Goal: Task Accomplishment & Management: Use online tool/utility

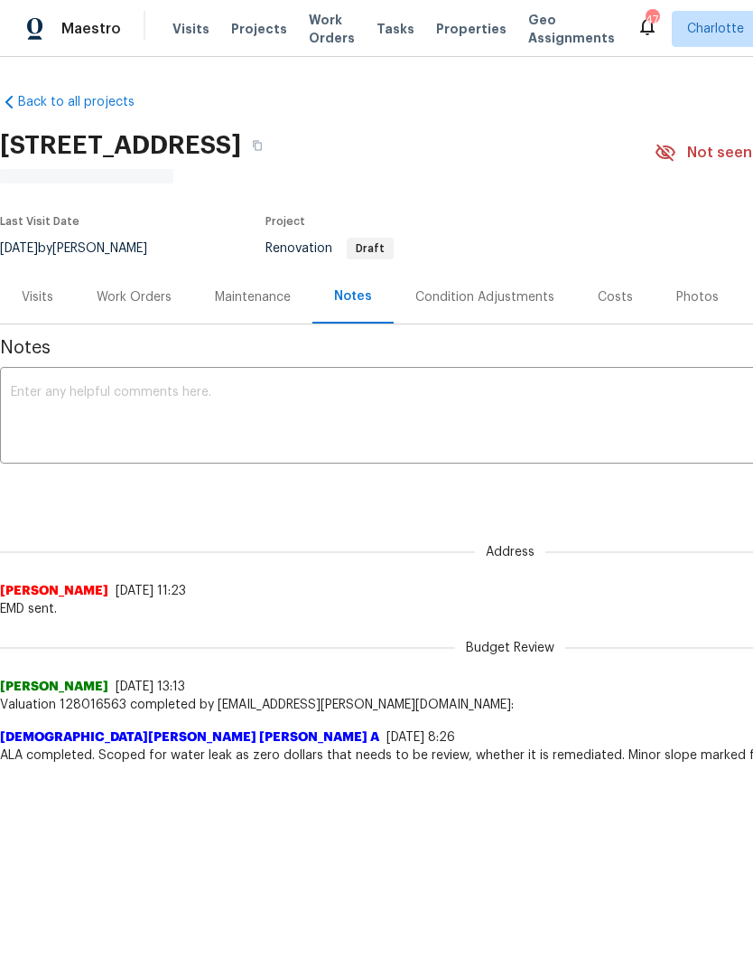
click at [173, 30] on span "Visits" at bounding box center [191, 29] width 37 height 18
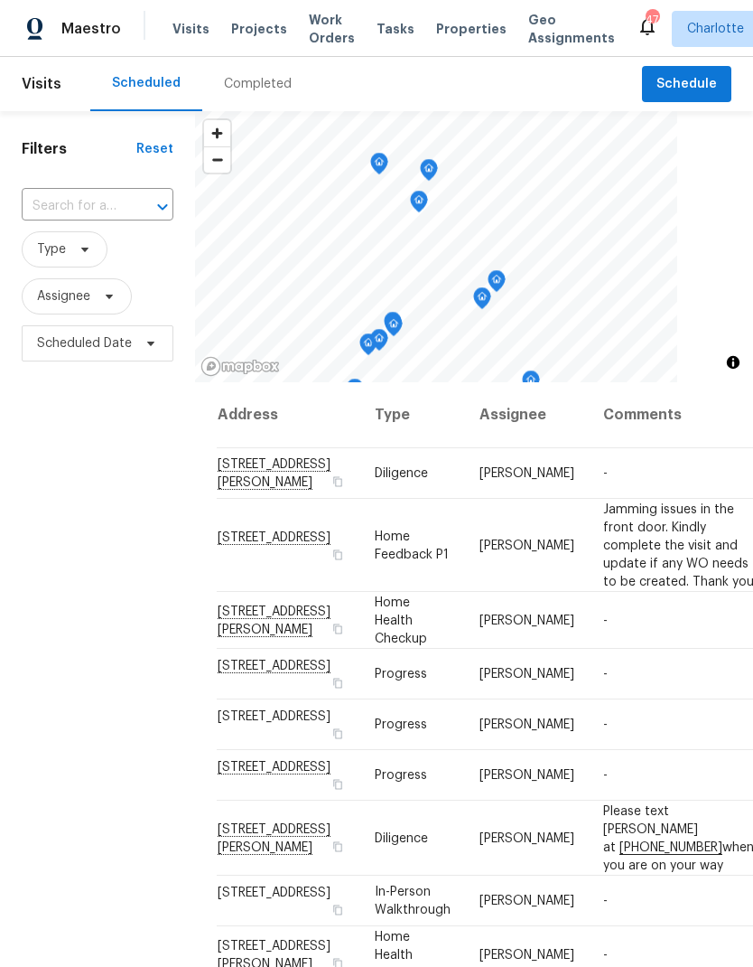
click at [238, 83] on div "Completed" at bounding box center [258, 84] width 68 height 18
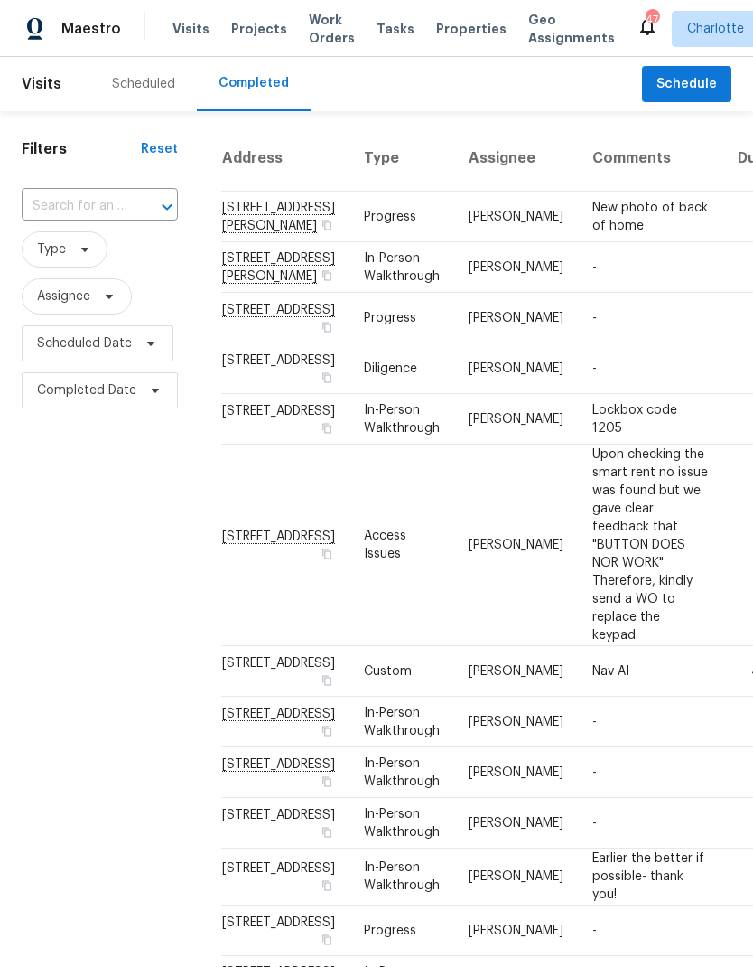
click at [51, 201] on input "text" at bounding box center [75, 206] width 106 height 28
type input "208 mcgr"
click at [75, 267] on li "208 McGregor Rd, Gastonia, NC 28056" at bounding box center [99, 258] width 154 height 50
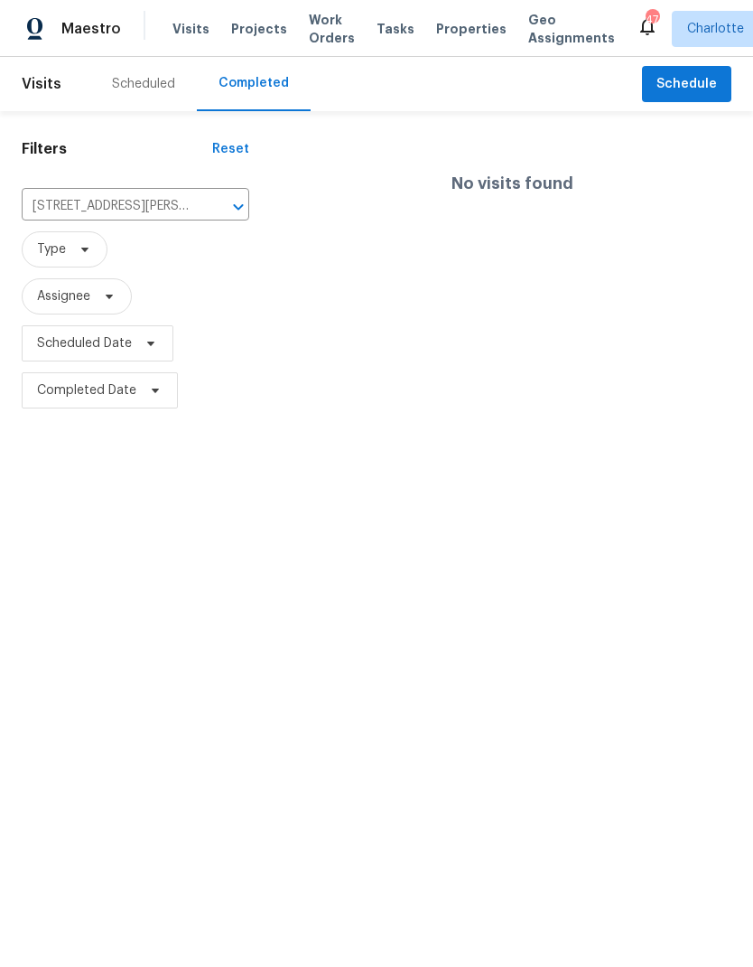
click at [188, 203] on input "208 McGregor Rd, Gastonia, NC 28056" at bounding box center [110, 206] width 177 height 28
click at [56, 414] on div "Filters Reset ​ Type Assignee Scheduled Date Completed Date" at bounding box center [135, 262] width 271 height 303
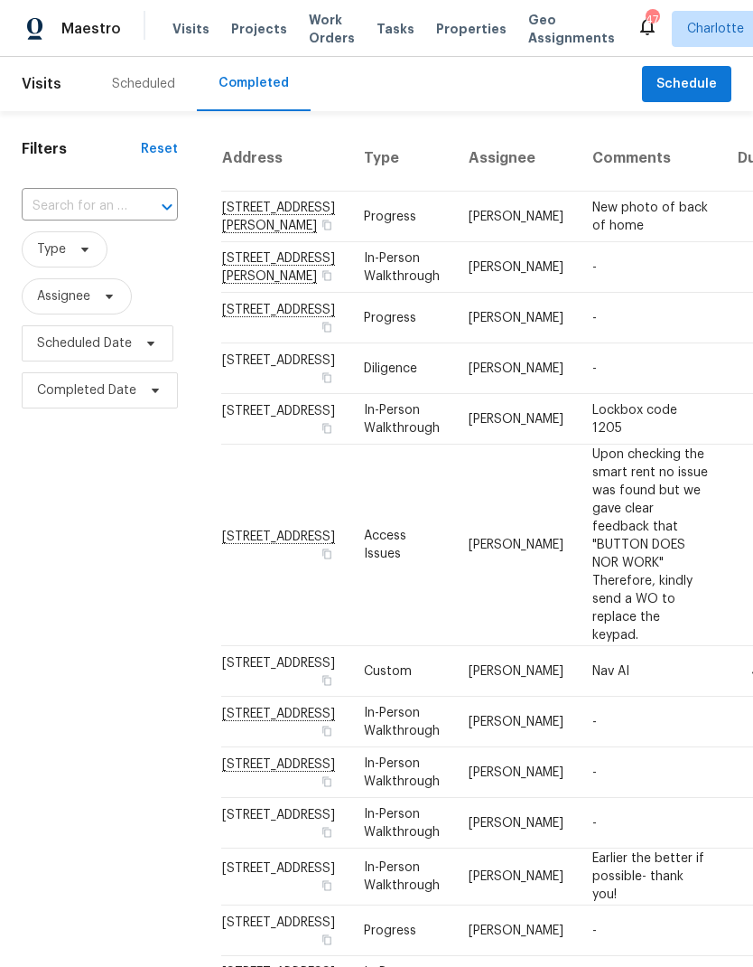
click at [234, 30] on span "Projects" at bounding box center [259, 29] width 56 height 18
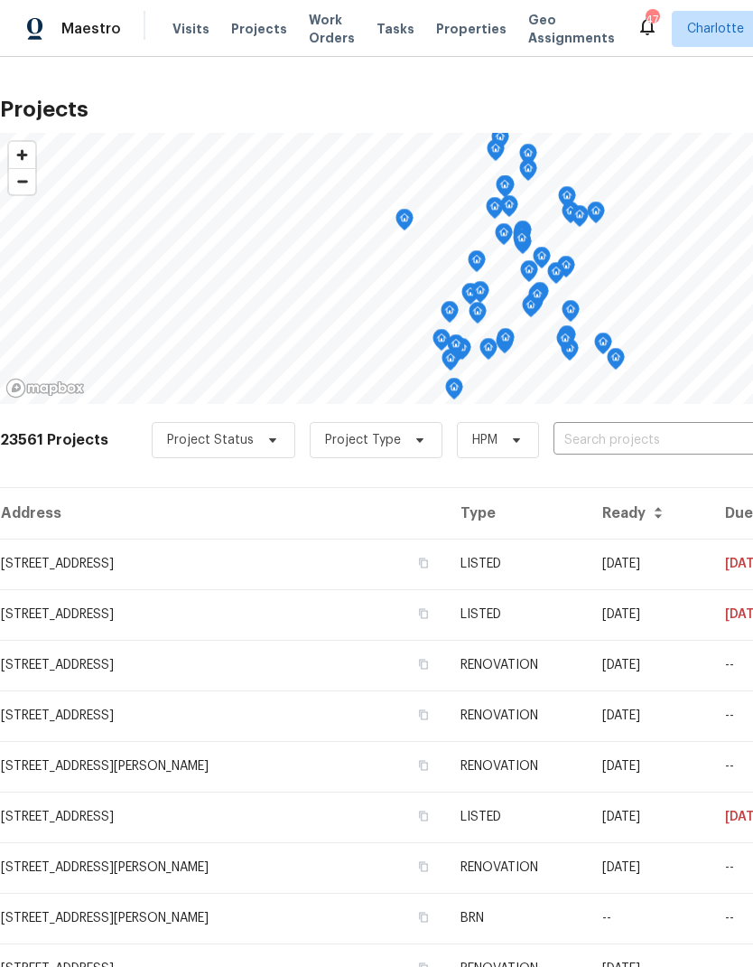
click at [671, 443] on input "text" at bounding box center [657, 440] width 207 height 28
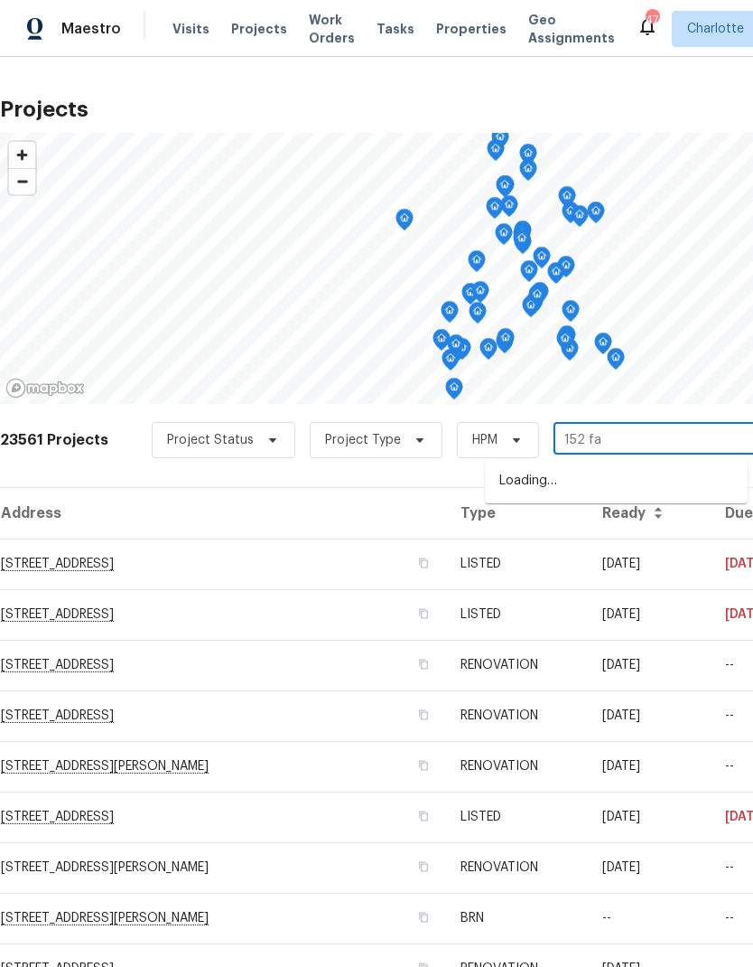
type input "152 far"
click at [685, 479] on li "152 Farm Springs Dr, Mount Holly, NC 28120" at bounding box center [616, 481] width 263 height 30
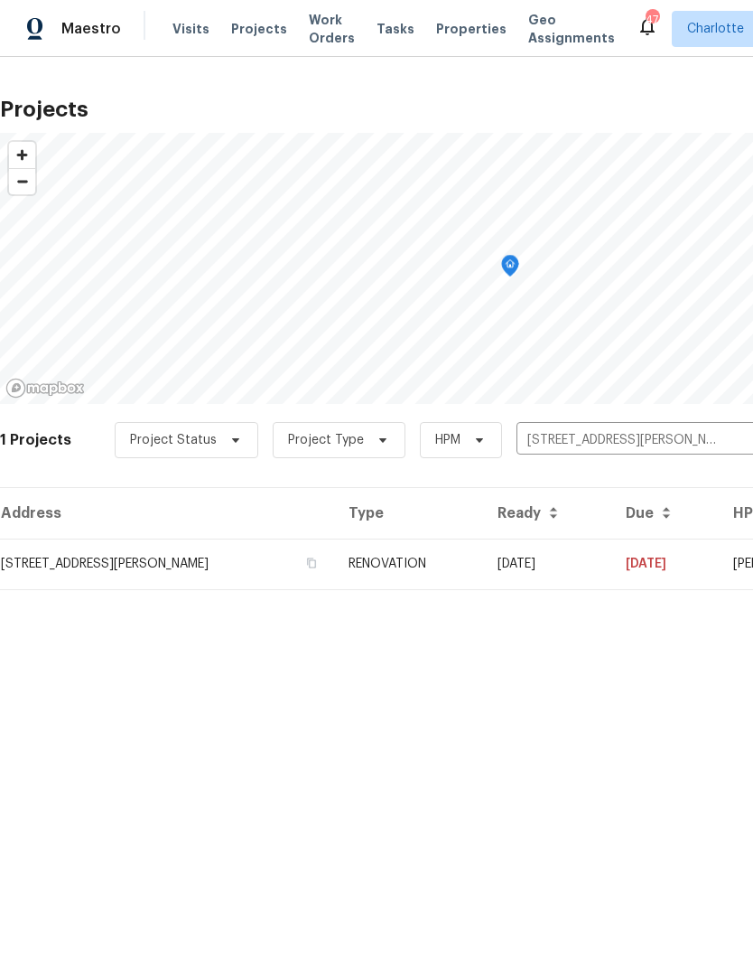
click at [612, 566] on td "09/29/25" at bounding box center [547, 563] width 128 height 51
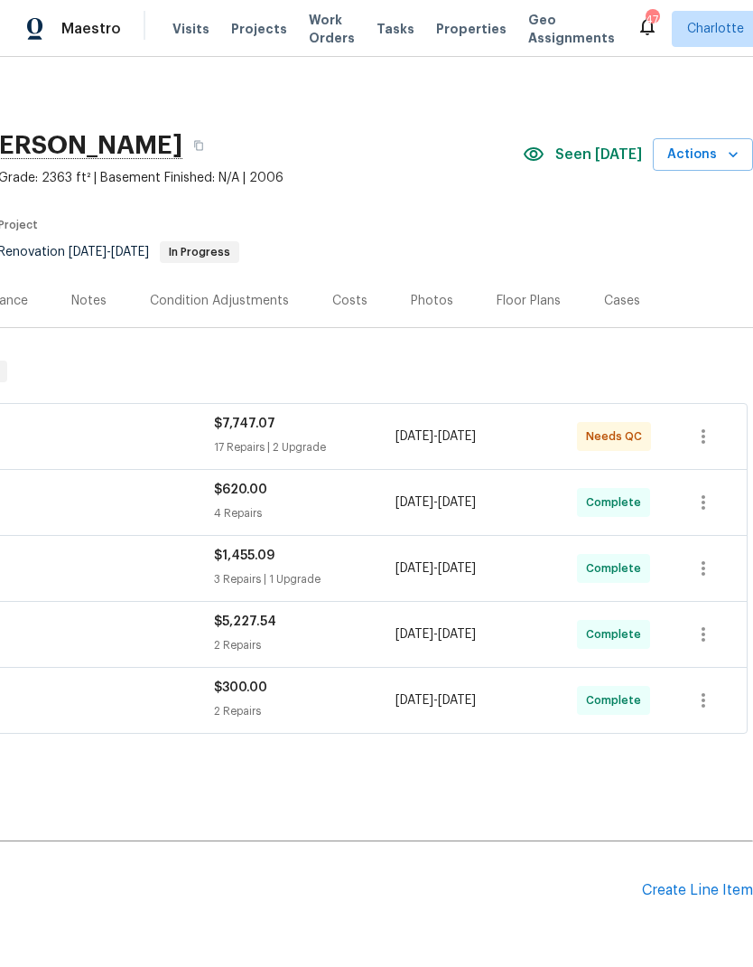
scroll to position [0, 267]
click at [476, 439] on span "[DATE]" at bounding box center [457, 436] width 38 height 13
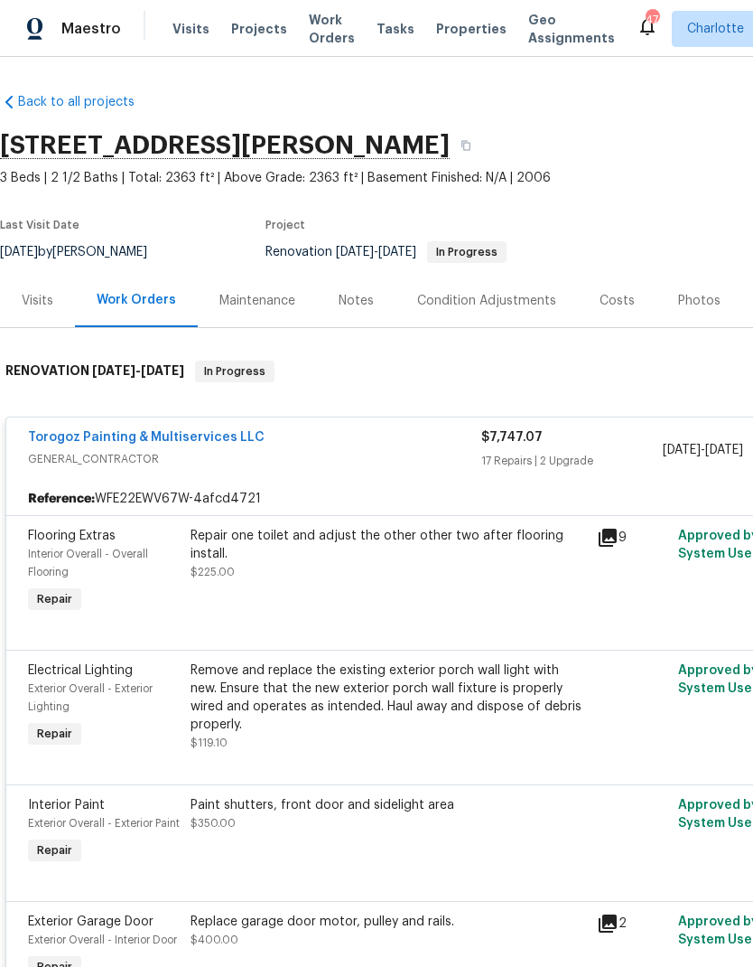
scroll to position [0, 0]
click at [478, 533] on div "Repair one toilet and adjust the other other two after flooring install." at bounding box center [389, 545] width 396 height 36
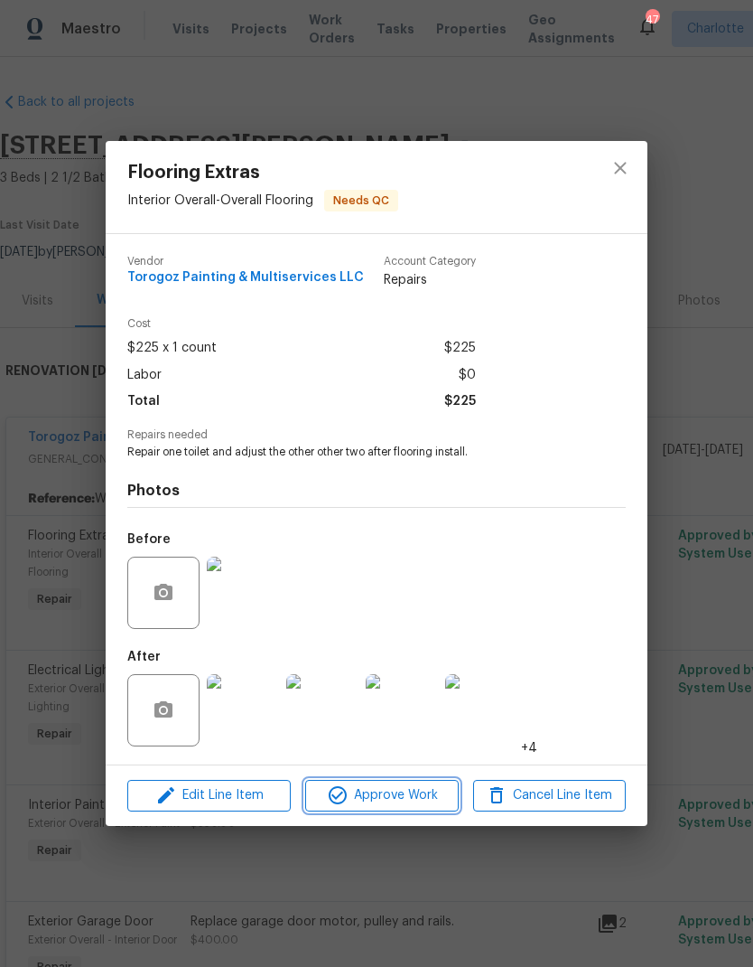
click at [402, 809] on button "Approve Work" at bounding box center [381, 796] width 153 height 32
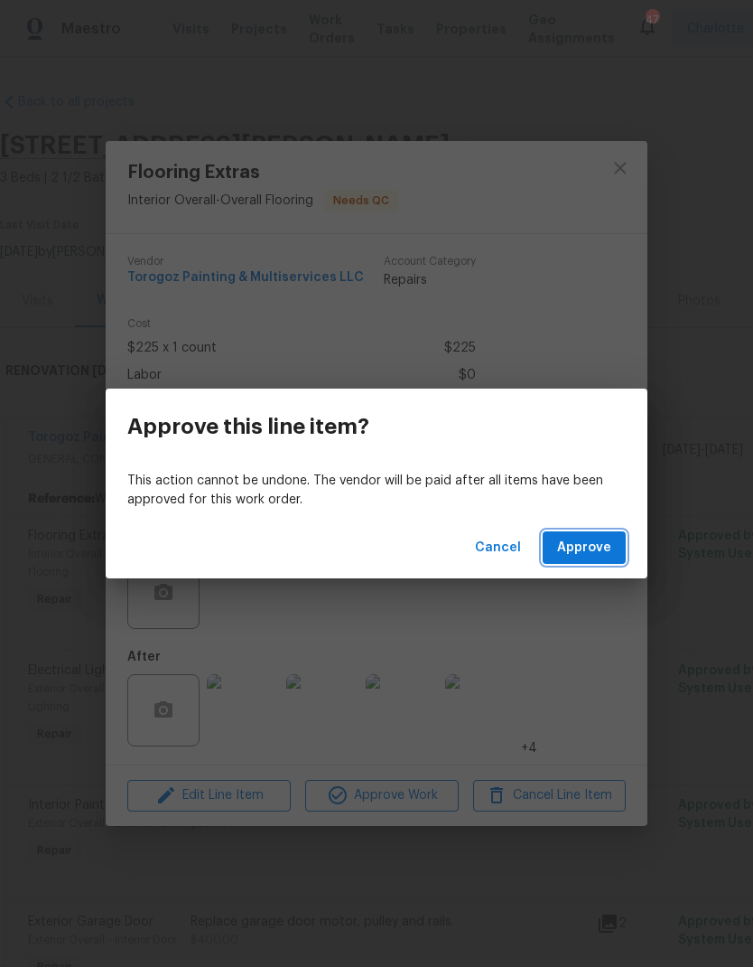
click at [607, 562] on button "Approve" at bounding box center [584, 547] width 83 height 33
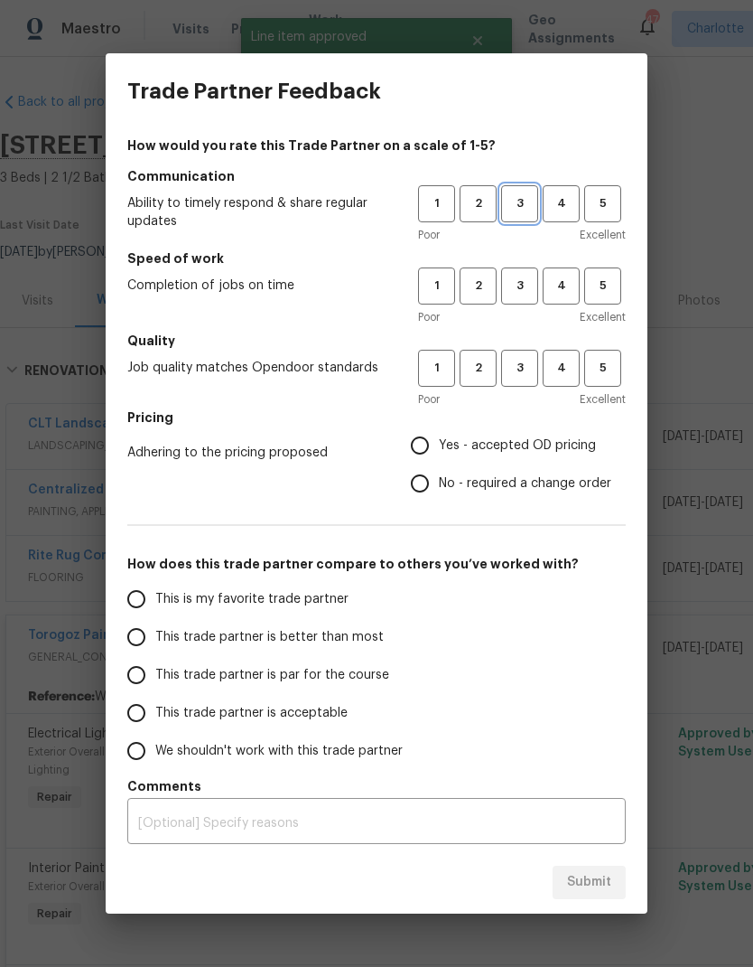
click at [537, 187] on button "3" at bounding box center [519, 203] width 37 height 37
click at [571, 207] on span "4" at bounding box center [561, 203] width 33 height 21
click at [564, 290] on span "4" at bounding box center [561, 286] width 33 height 21
click at [564, 375] on span "4" at bounding box center [561, 368] width 33 height 21
click at [421, 453] on input "Yes - accepted OD pricing" at bounding box center [420, 445] width 38 height 38
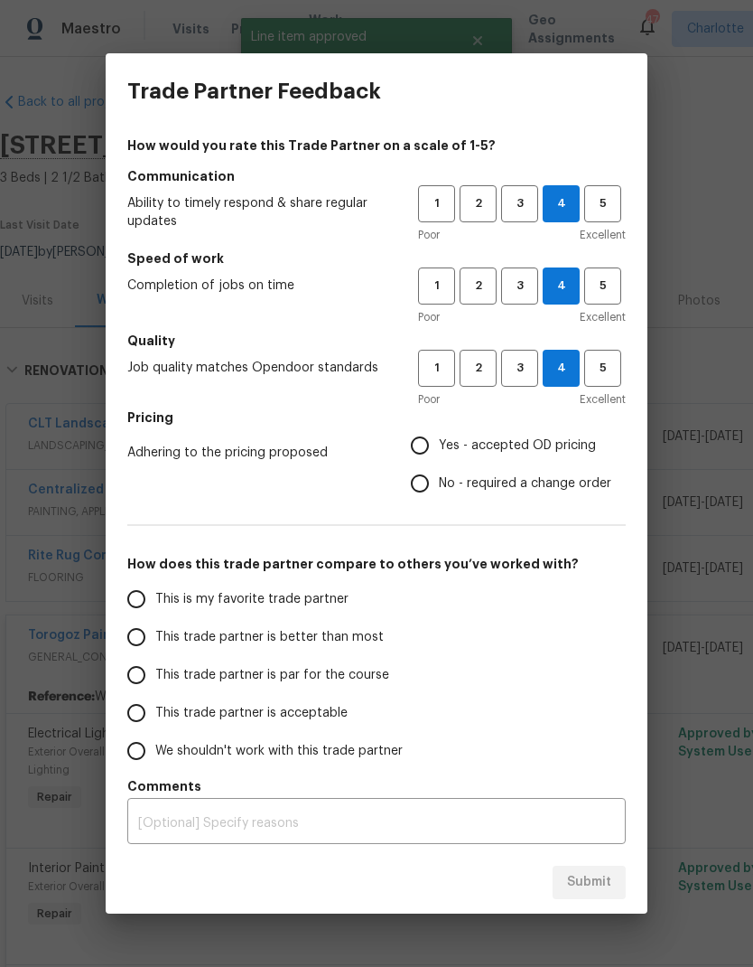
radio input "true"
click at [134, 634] on input "This trade partner is better than most" at bounding box center [136, 637] width 38 height 38
click at [599, 889] on span "Submit" at bounding box center [589, 882] width 44 height 23
radio input "true"
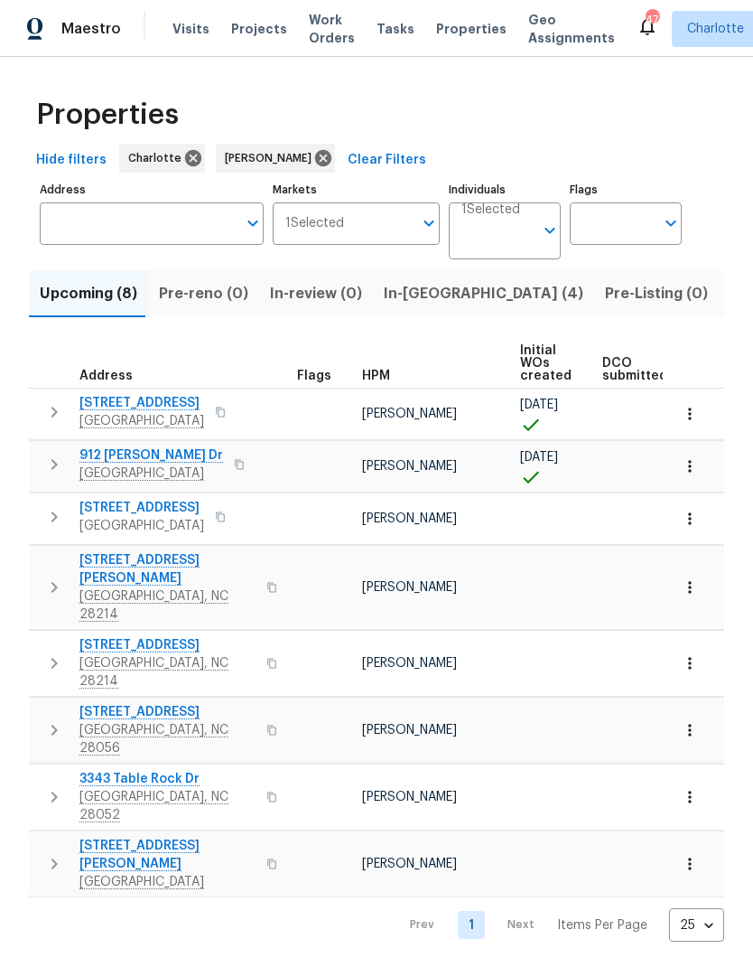
click at [393, 287] on span "In-reno (4)" at bounding box center [484, 293] width 200 height 25
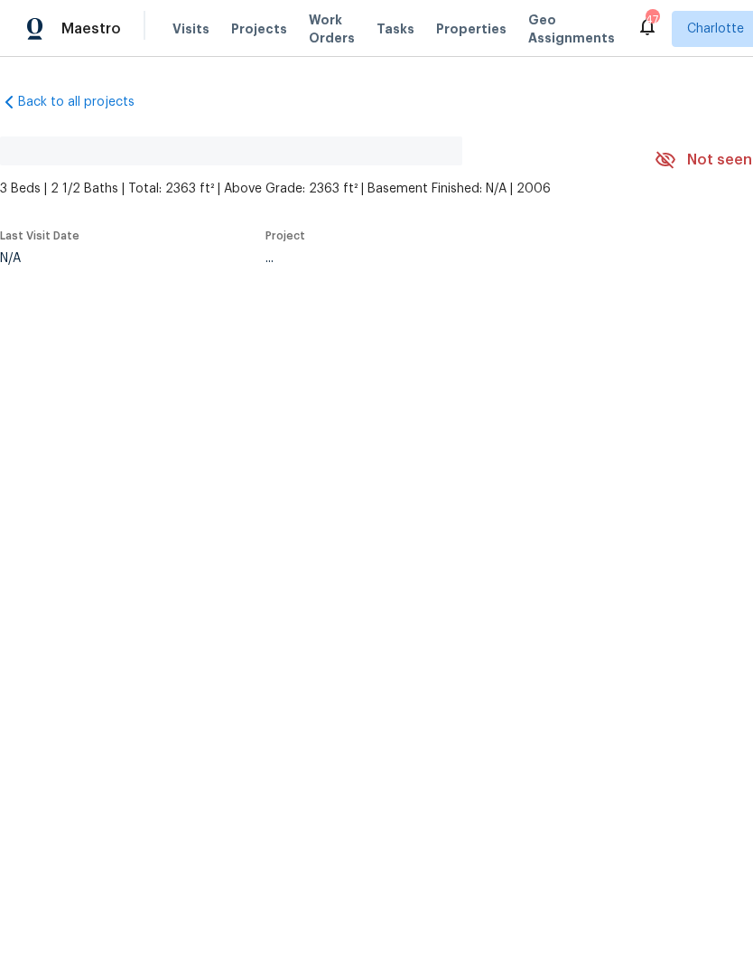
click at [672, 384] on html "Maestro Visits Projects Work Orders Tasks Properties Geo Assignments 47 Charlot…" at bounding box center [376, 192] width 753 height 384
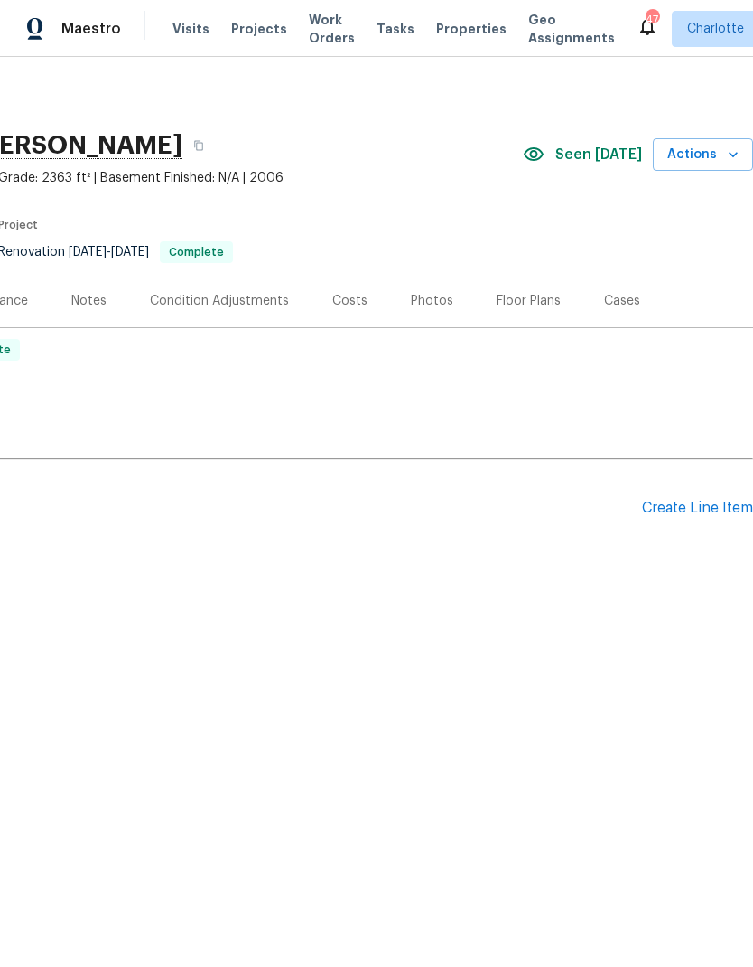
click at [724, 154] on span "Actions" at bounding box center [703, 155] width 71 height 23
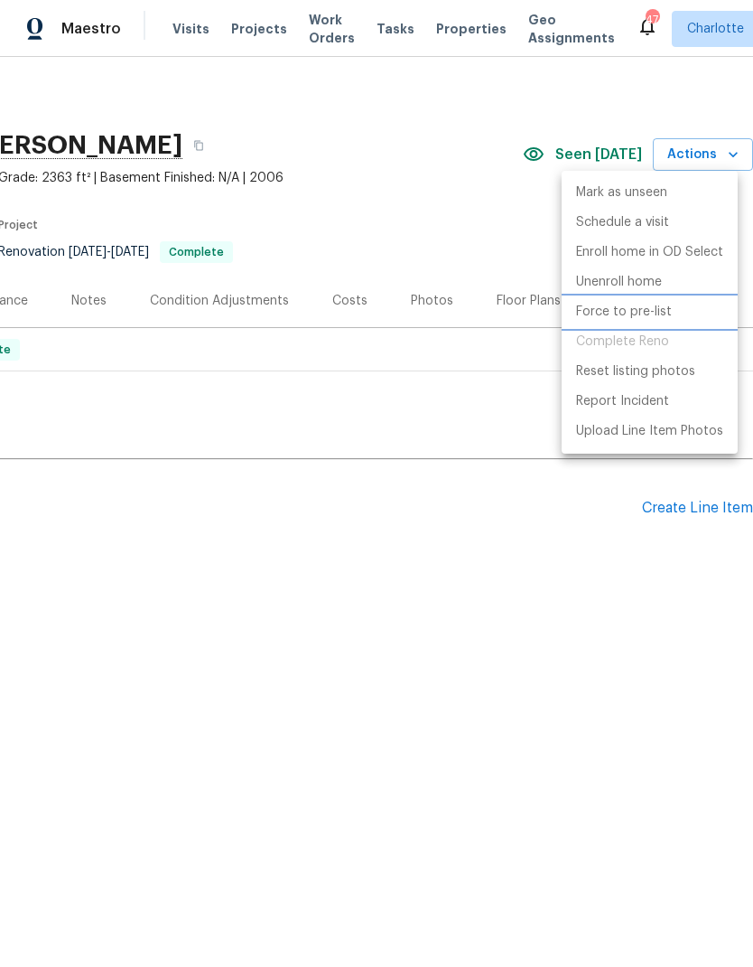
click at [658, 311] on p "Force to pre-list" at bounding box center [624, 312] width 96 height 19
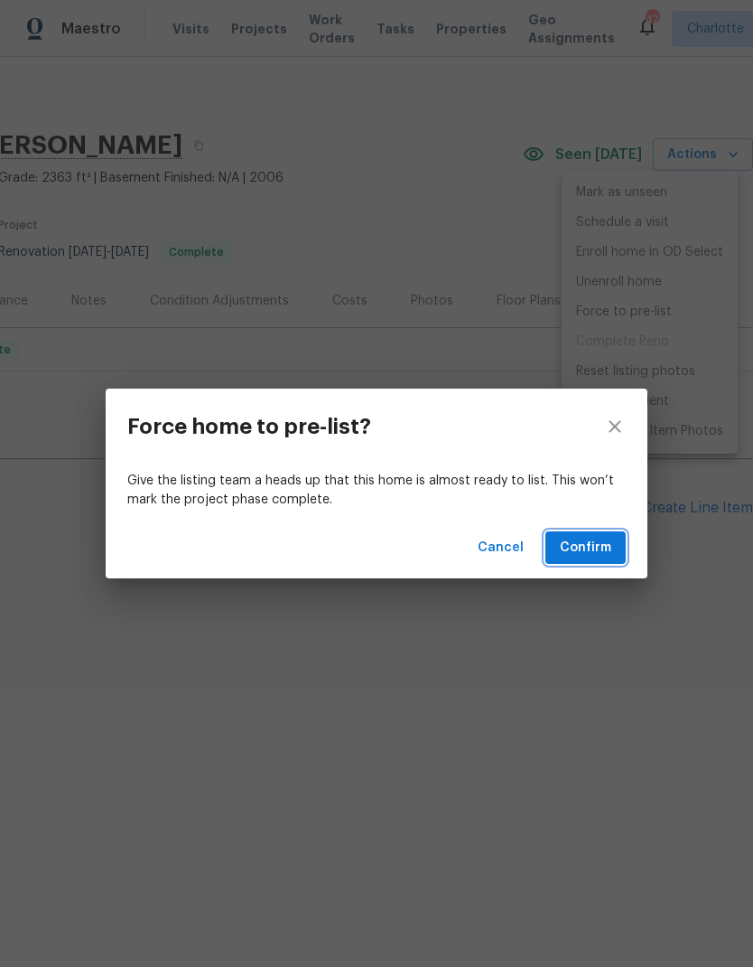
click at [607, 543] on span "Confirm" at bounding box center [585, 548] width 51 height 23
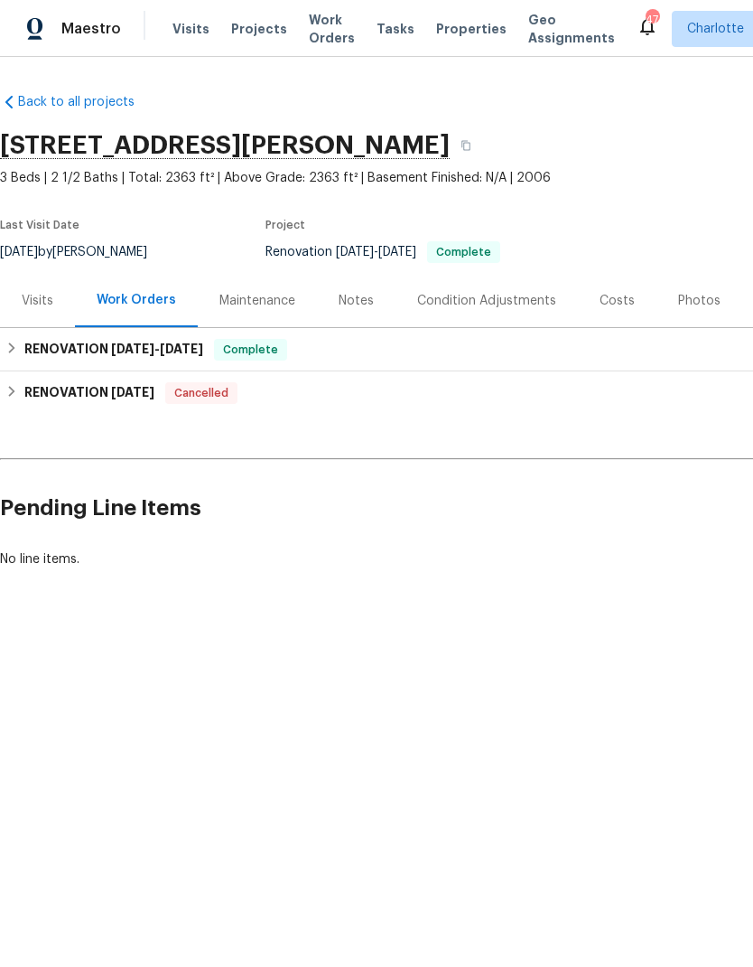
click at [245, 23] on span "Projects" at bounding box center [259, 29] width 56 height 18
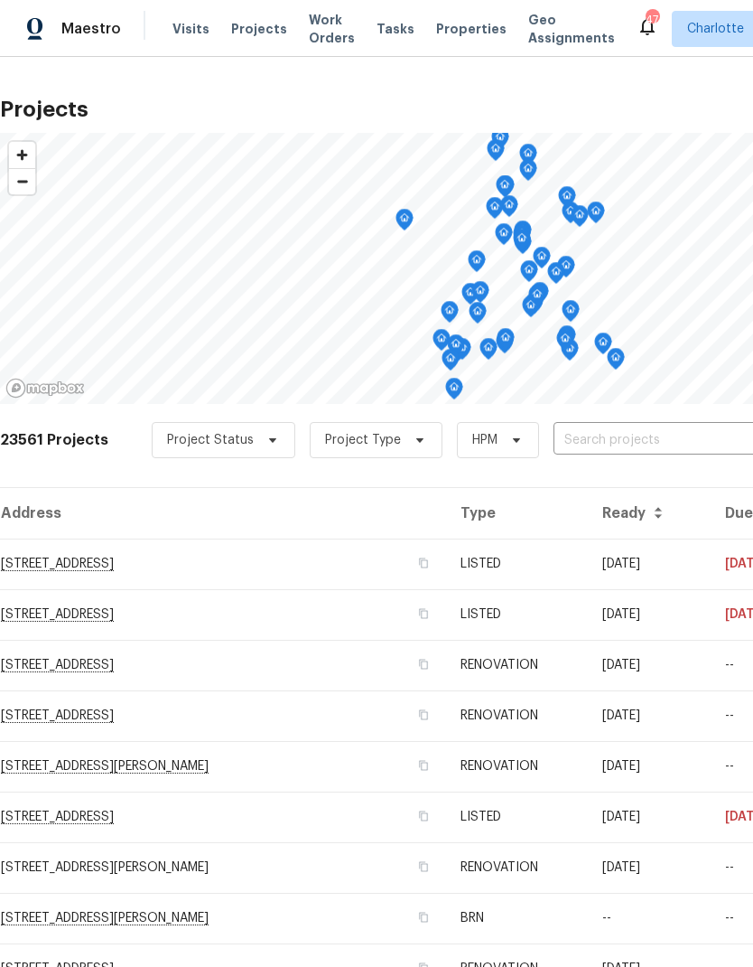
click at [309, 34] on span "Work Orders" at bounding box center [332, 29] width 46 height 36
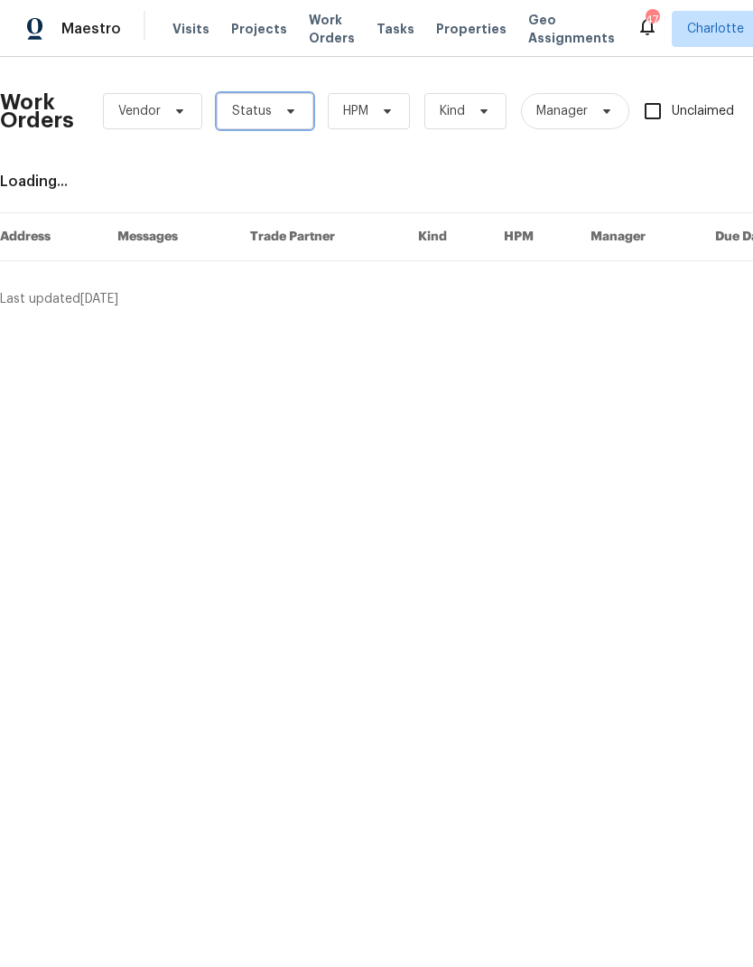
click at [244, 106] on span "Status" at bounding box center [252, 111] width 40 height 18
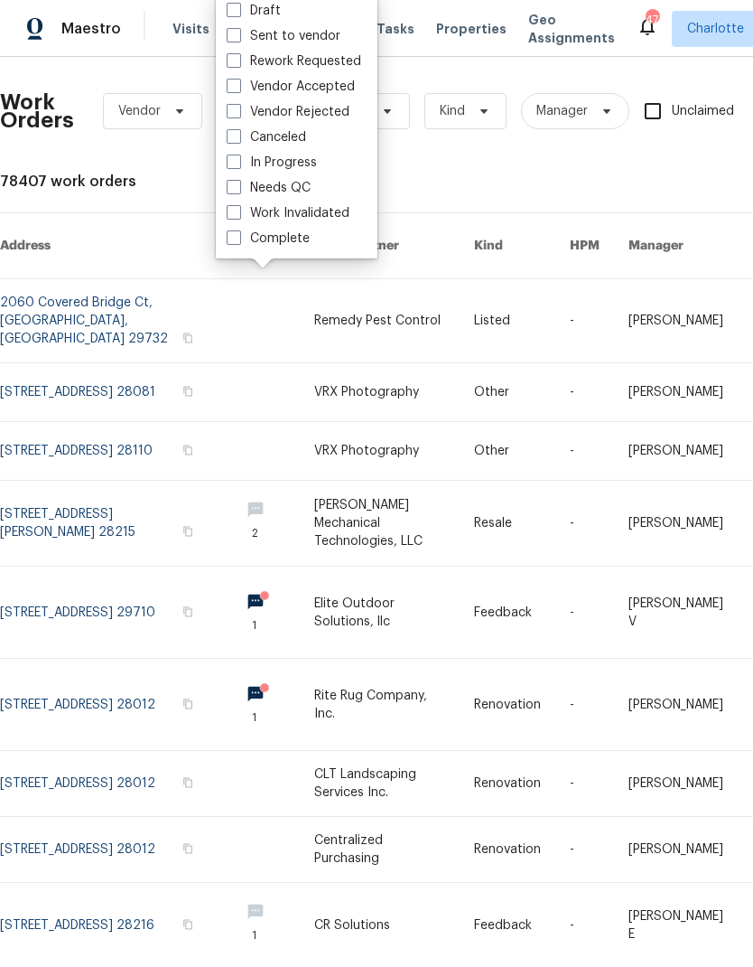
click at [247, 192] on label "Needs QC" at bounding box center [269, 188] width 84 height 18
click at [238, 191] on input "Needs QC" at bounding box center [233, 185] width 12 height 12
checkbox input "true"
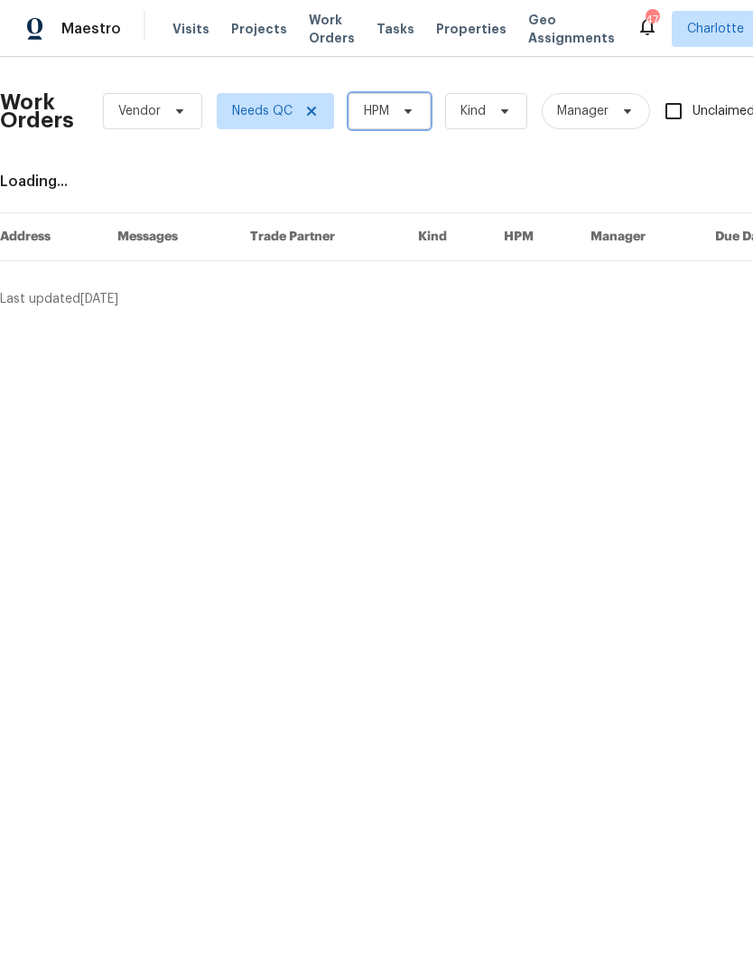
click at [383, 123] on span "HPM" at bounding box center [390, 111] width 82 height 36
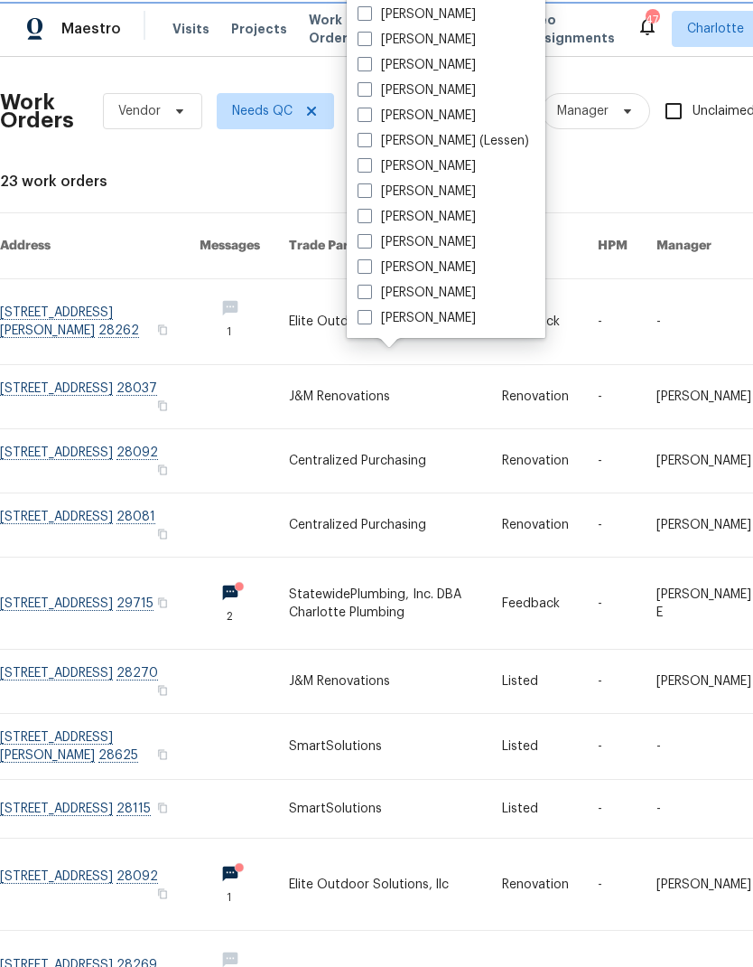
scroll to position [224, 0]
click at [378, 267] on label "[PERSON_NAME]" at bounding box center [417, 267] width 118 height 18
click at [369, 267] on input "[PERSON_NAME]" at bounding box center [364, 264] width 12 height 12
checkbox input "true"
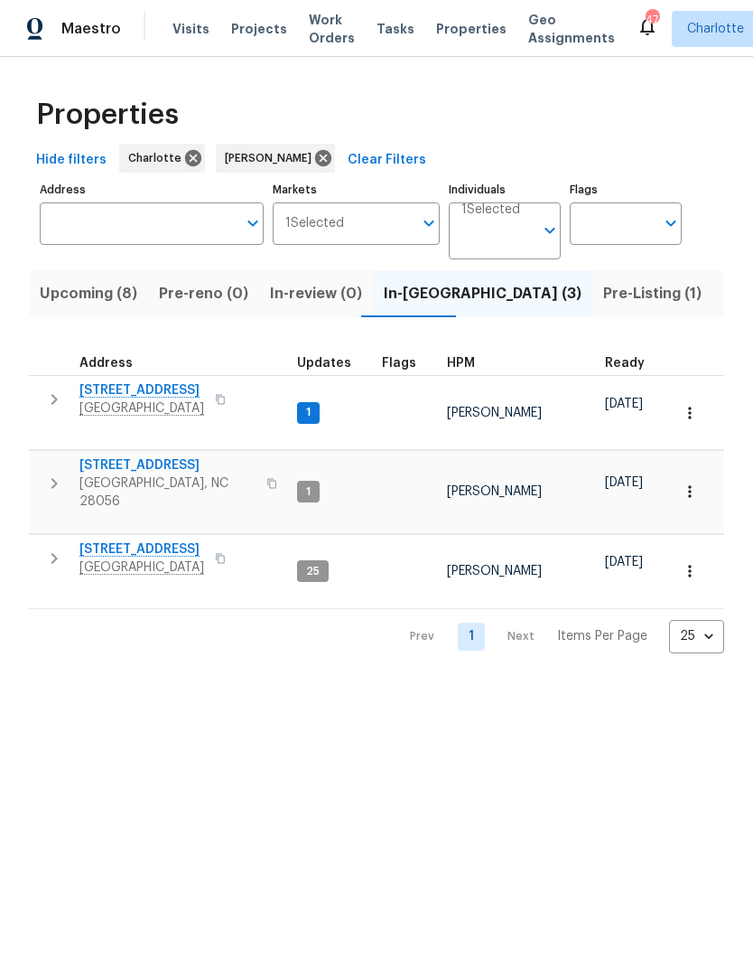
click at [53, 404] on icon "button" at bounding box center [54, 399] width 6 height 11
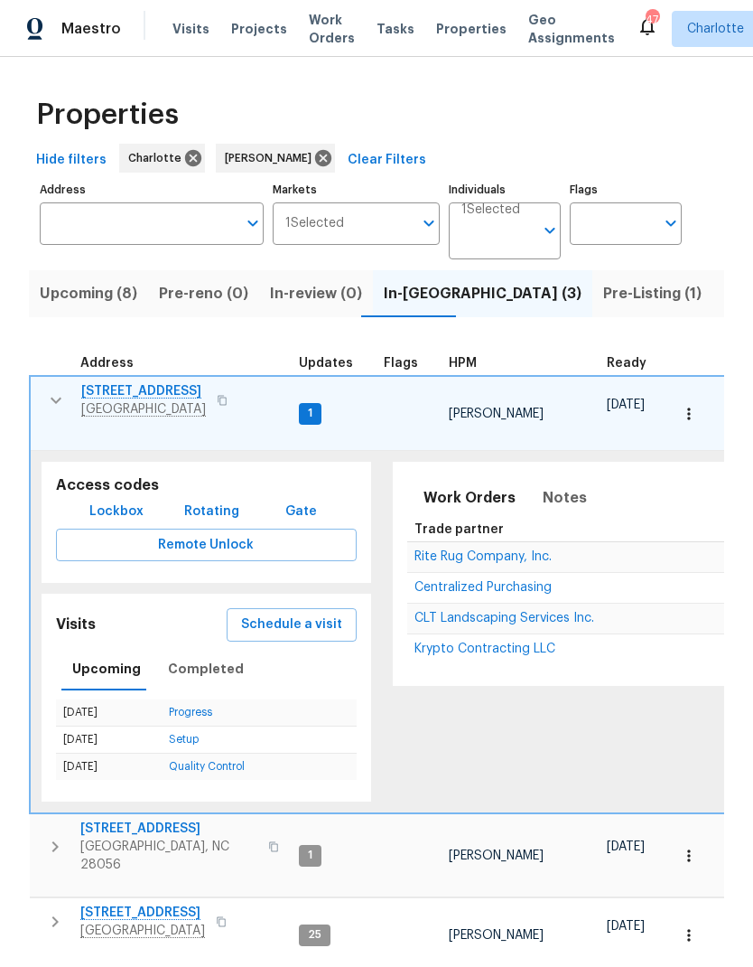
click at [58, 398] on icon "button" at bounding box center [56, 400] width 22 height 22
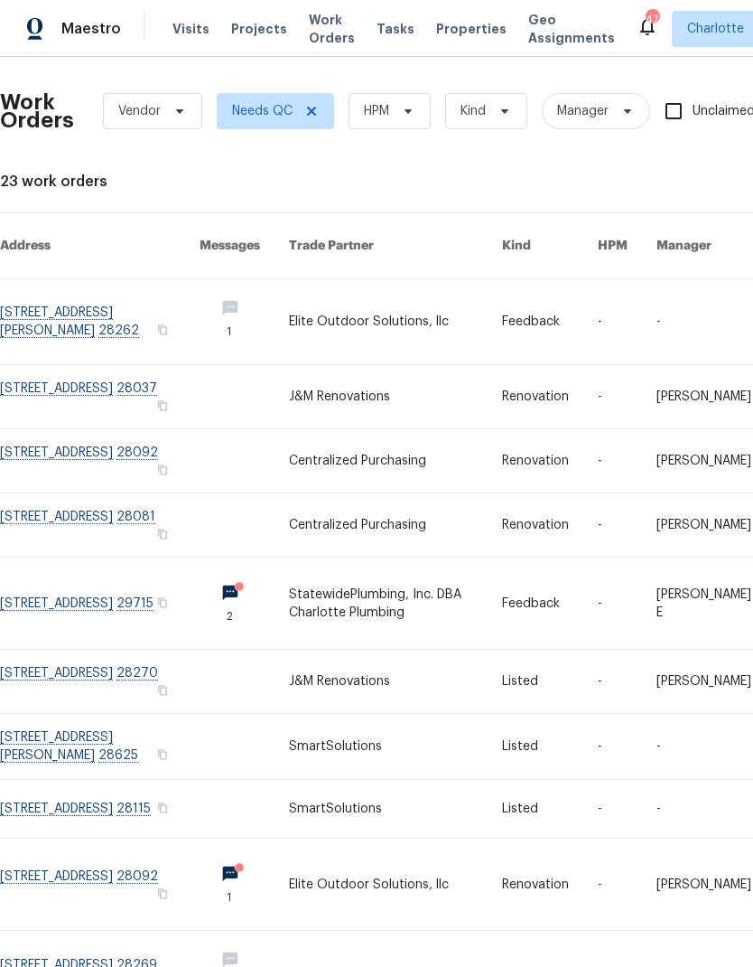
click at [244, 31] on span "Projects" at bounding box center [259, 29] width 56 height 18
